Goal: Find specific page/section: Find specific page/section

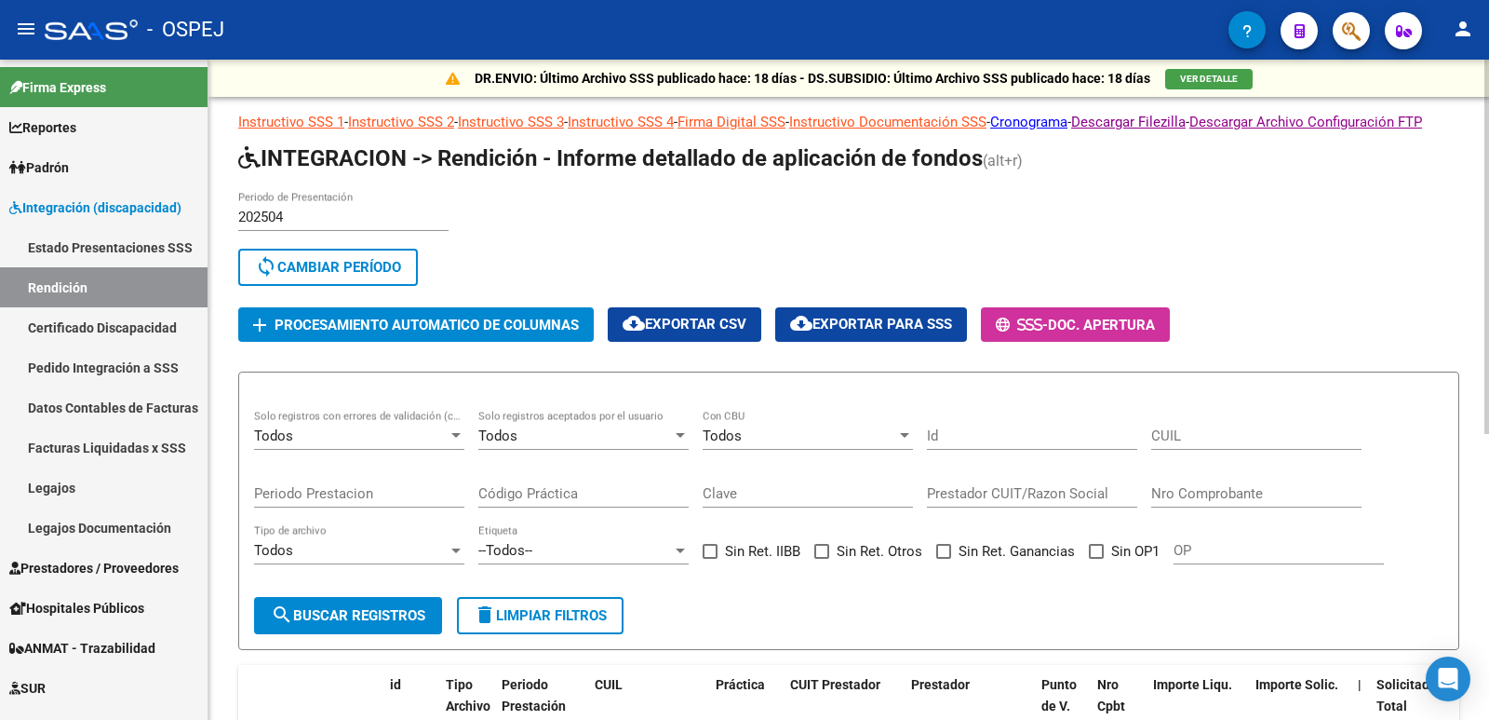
scroll to position [93, 0]
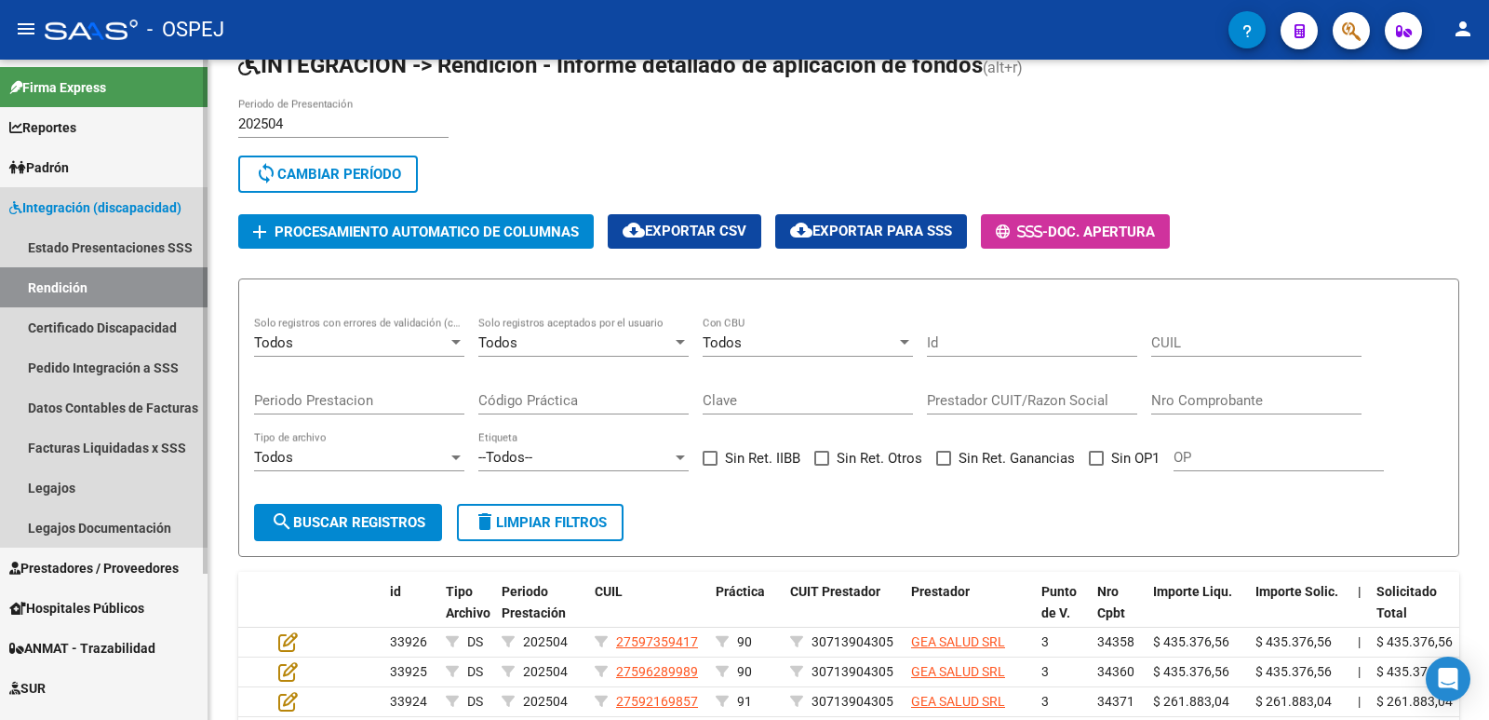
click at [40, 204] on span "Integración (discapacidad)" at bounding box center [95, 207] width 172 height 20
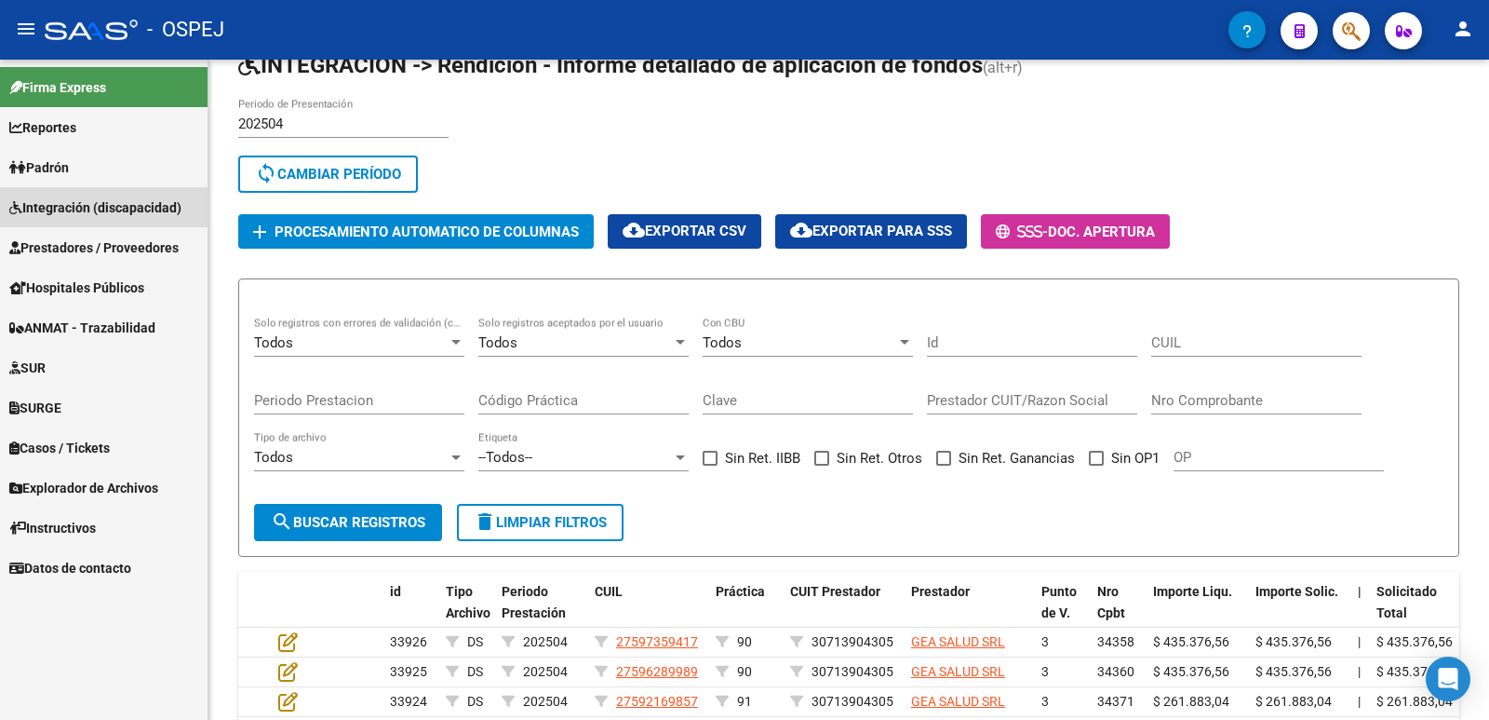
click at [40, 204] on span "Integración (discapacidad)" at bounding box center [95, 207] width 172 height 20
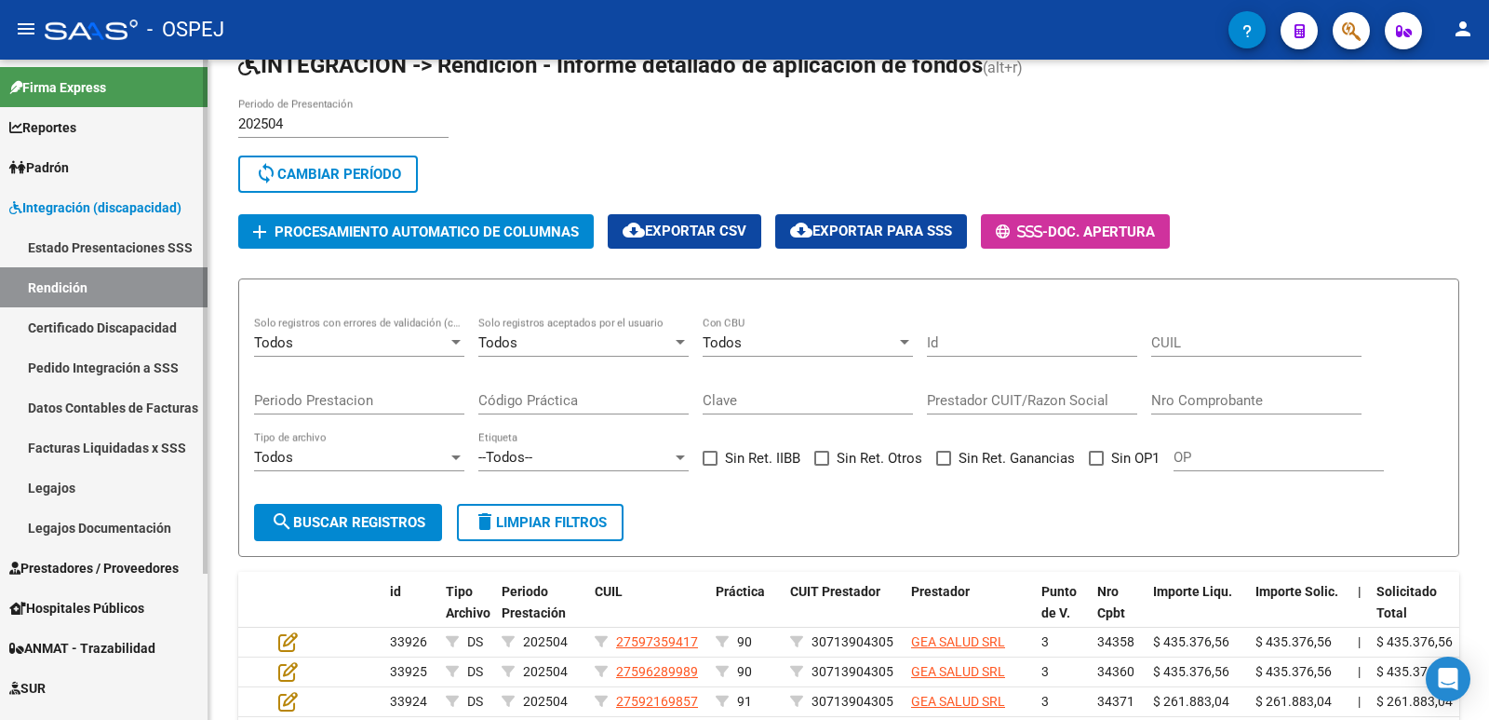
click at [69, 358] on link "Pedido Integración a SSS" at bounding box center [104, 367] width 208 height 40
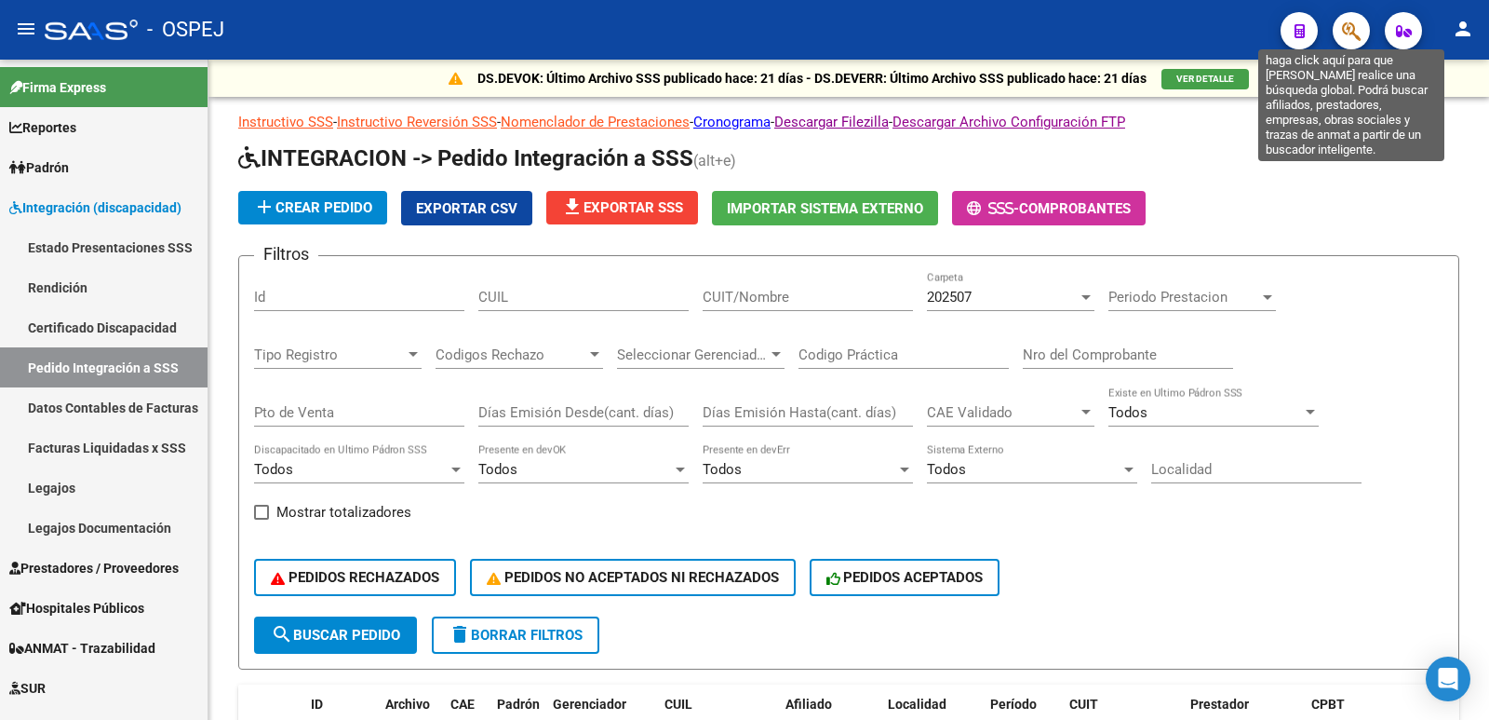
click at [1352, 32] on icon "button" at bounding box center [1351, 30] width 19 height 21
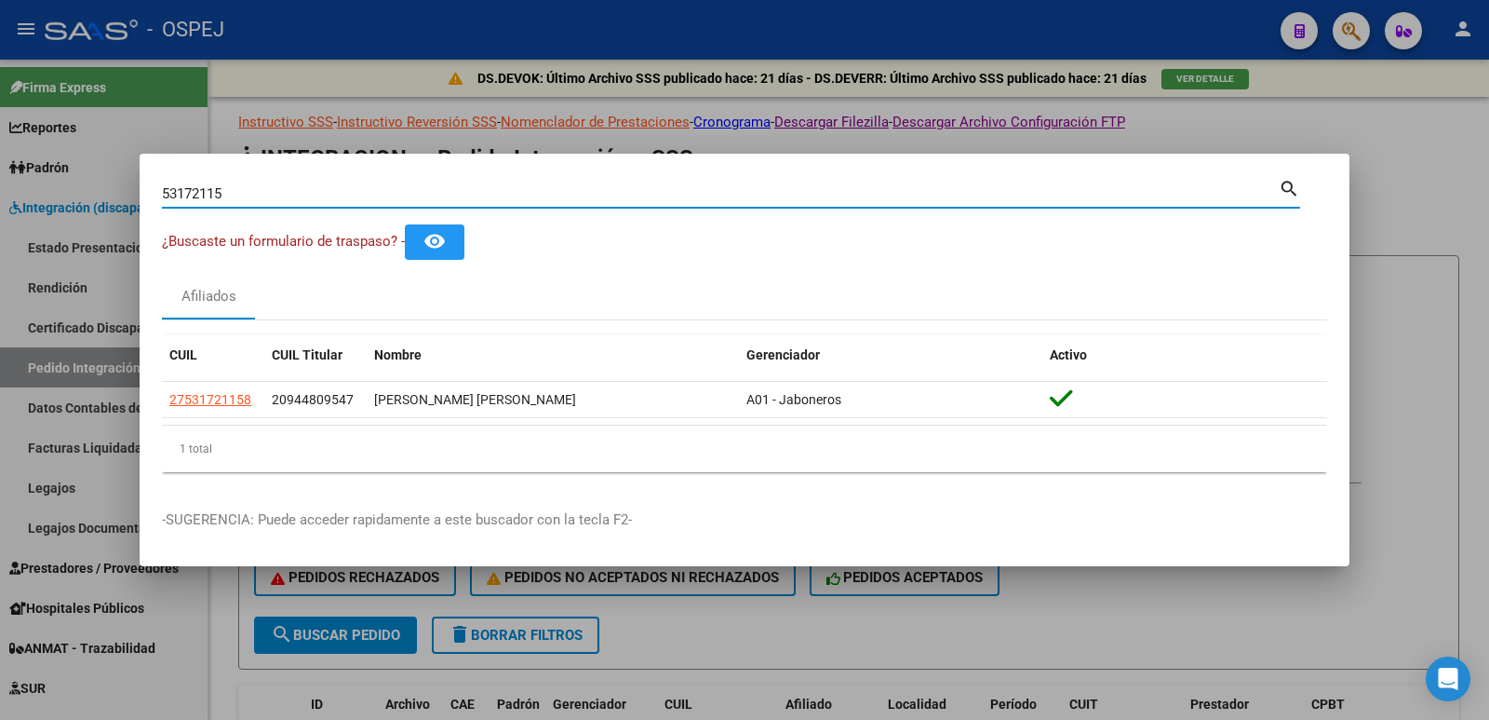
drag, startPoint x: 312, startPoint y: 188, endPoint x: 1, endPoint y: 209, distance: 311.6
click at [1, 209] on div "53172115 Buscar (apellido, dni, cuil, nro traspaso, cuit, obra social) search ¿…" at bounding box center [744, 360] width 1489 height 720
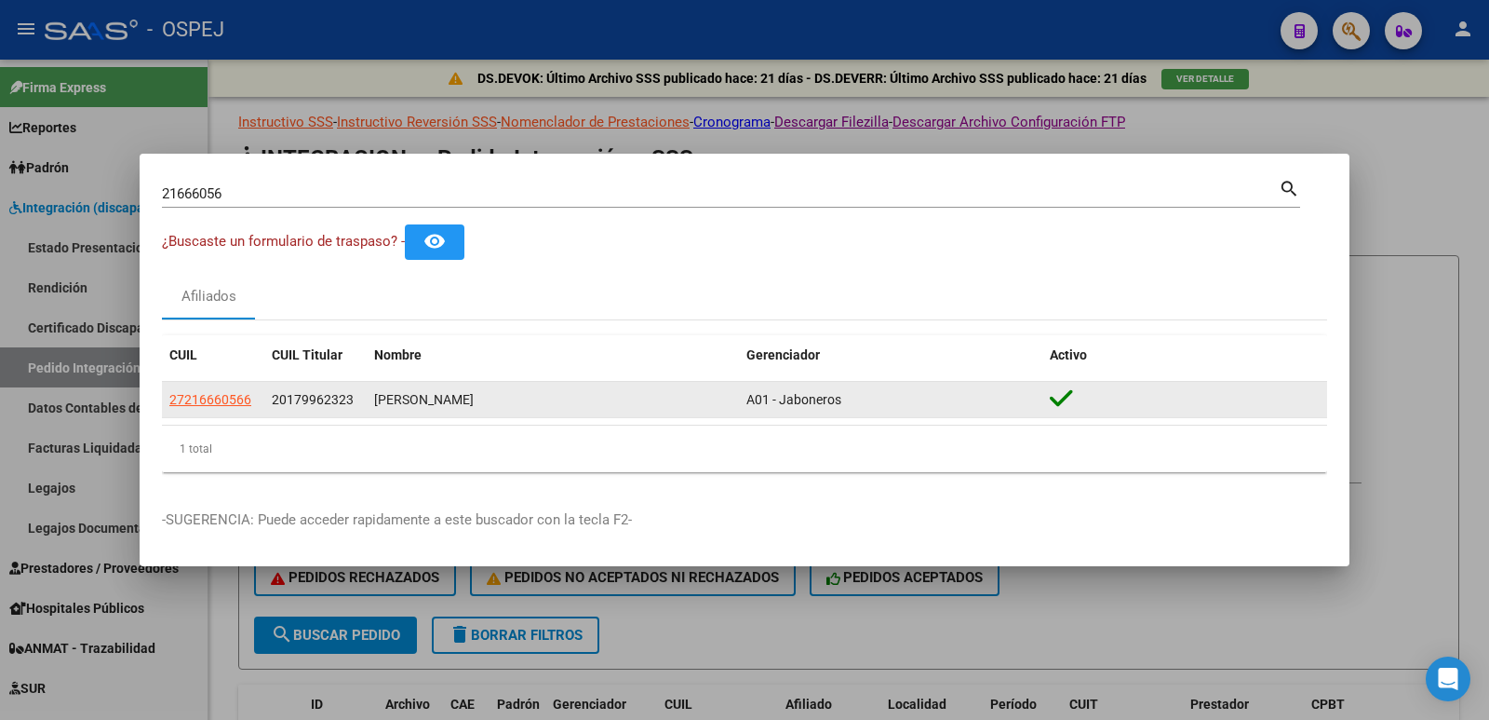
drag, startPoint x: 239, startPoint y: 405, endPoint x: 198, endPoint y: 391, distance: 43.3
drag, startPoint x: 198, startPoint y: 391, endPoint x: 221, endPoint y: 399, distance: 23.9
click at [221, 399] on span "27216660566" at bounding box center [210, 399] width 82 height 15
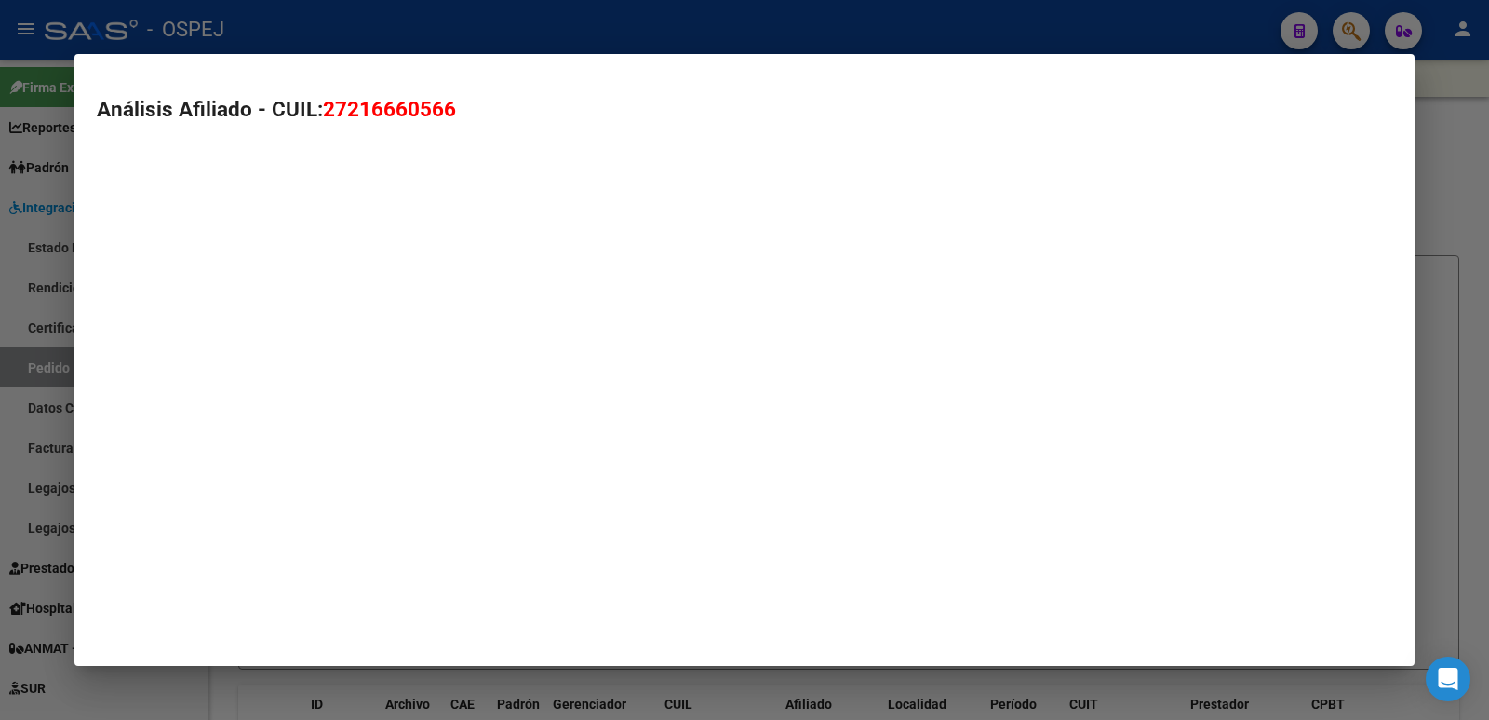
click at [221, 399] on mat-dialog-container "Análisis Afiliado - CUIL: 27216660566" at bounding box center [744, 360] width 1340 height 612
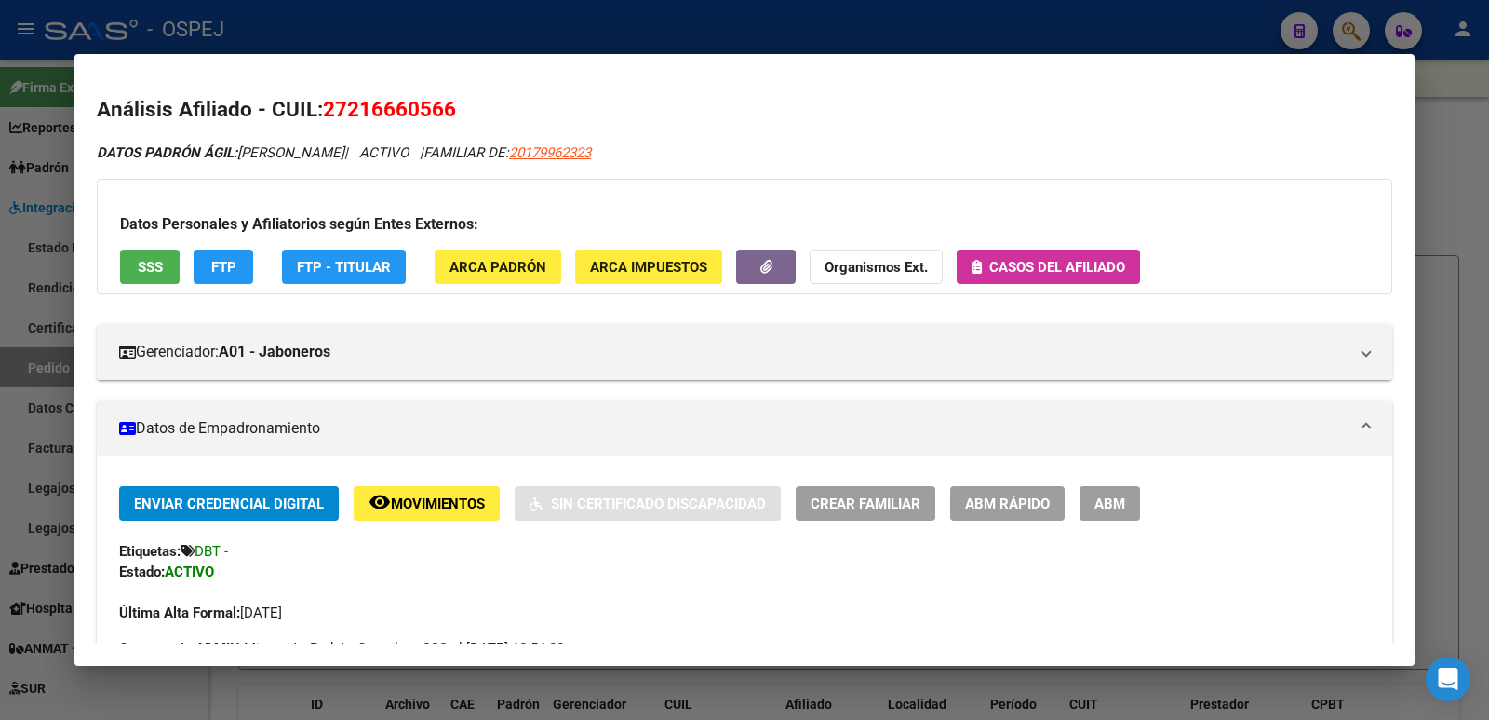
drag, startPoint x: 323, startPoint y: 111, endPoint x: 461, endPoint y: 105, distance: 137.9
click at [461, 105] on h2 "Análisis Afiliado - CUIL: 27216660566" at bounding box center [745, 110] width 1296 height 32
copy span "27216660566"
click at [666, 32] on div at bounding box center [744, 360] width 1489 height 720
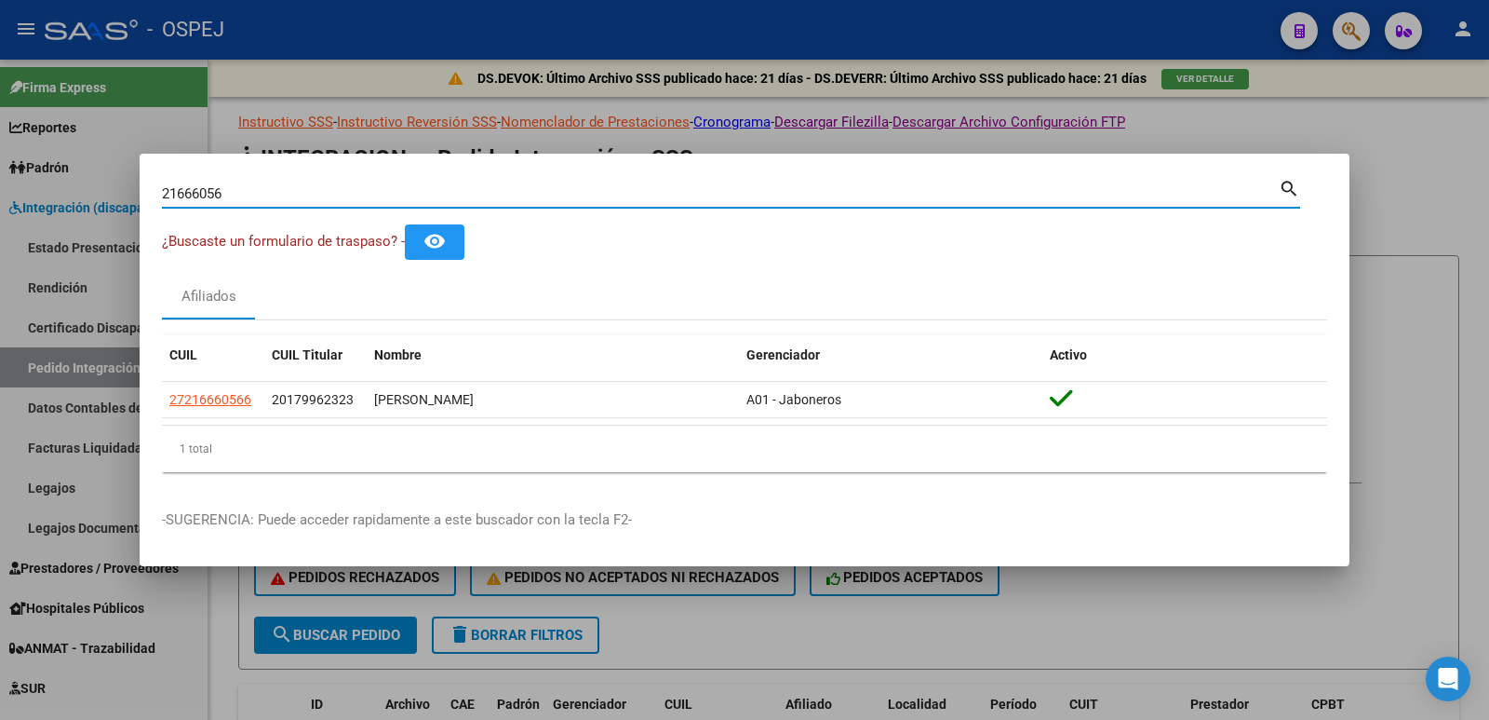
drag, startPoint x: 278, startPoint y: 191, endPoint x: 37, endPoint y: 195, distance: 241.1
click at [37, 195] on div "21666056 Buscar (apellido, dni, cuil, nro traspaso, cuit, obra social) search ¿…" at bounding box center [744, 360] width 1489 height 720
type input "94905354"
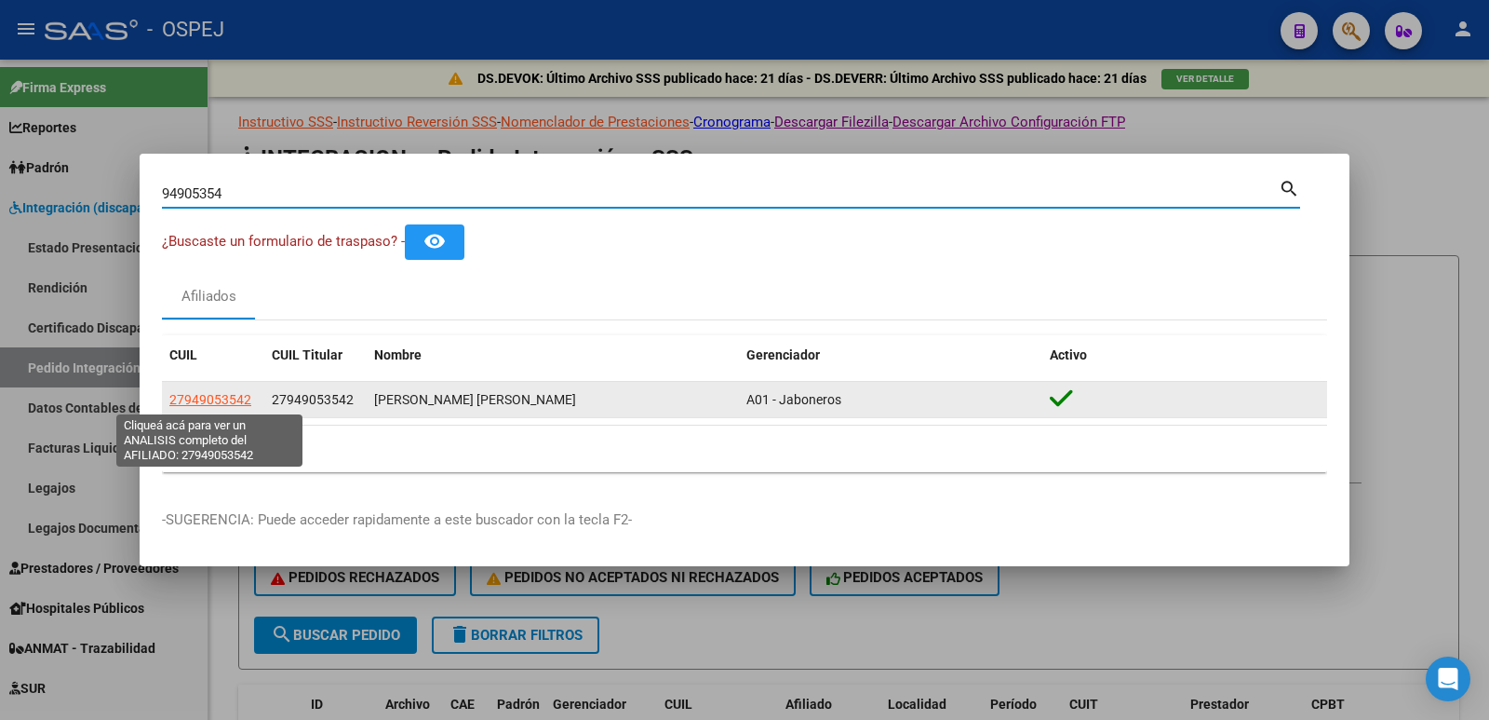
click at [237, 394] on span "27949053542" at bounding box center [210, 399] width 82 height 15
type textarea "27949053542"
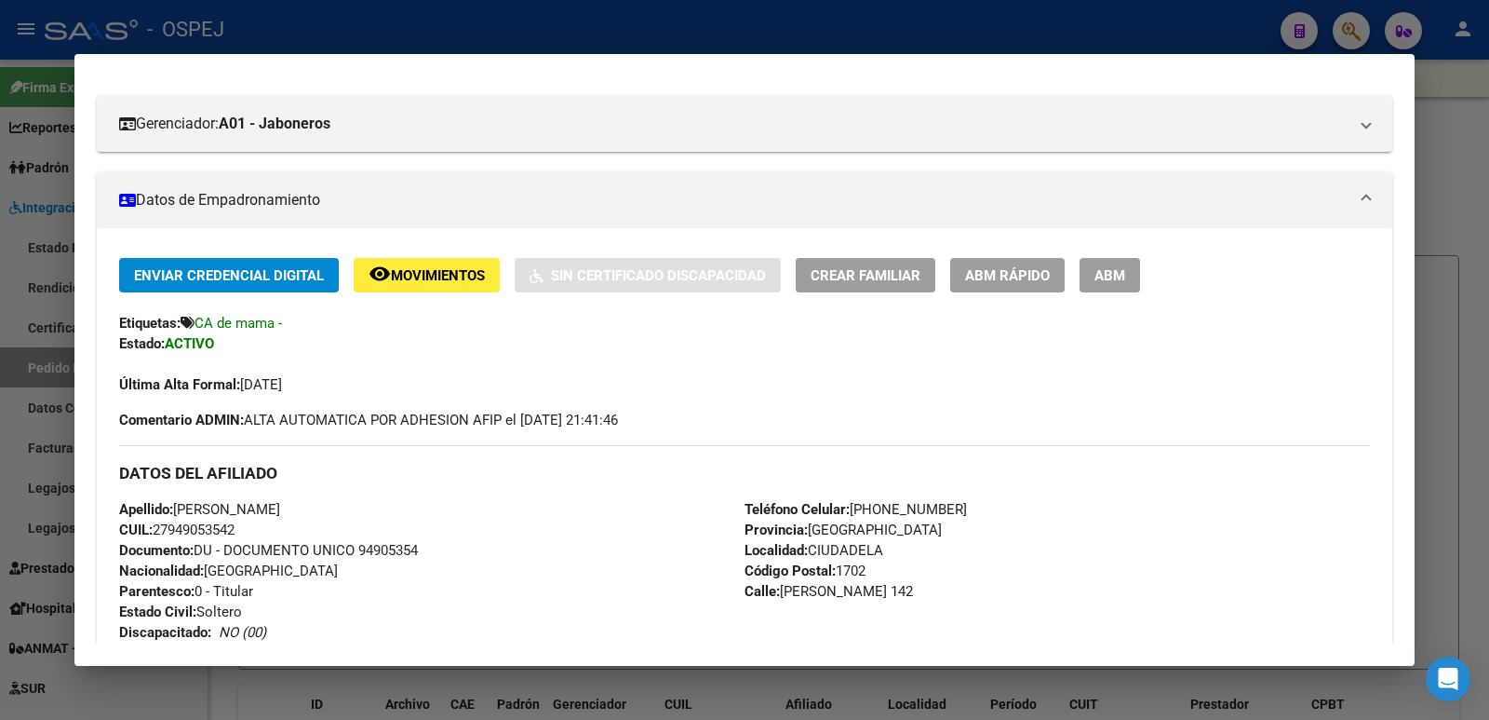
scroll to position [279, 0]
